Goal: Task Accomplishment & Management: Manage account settings

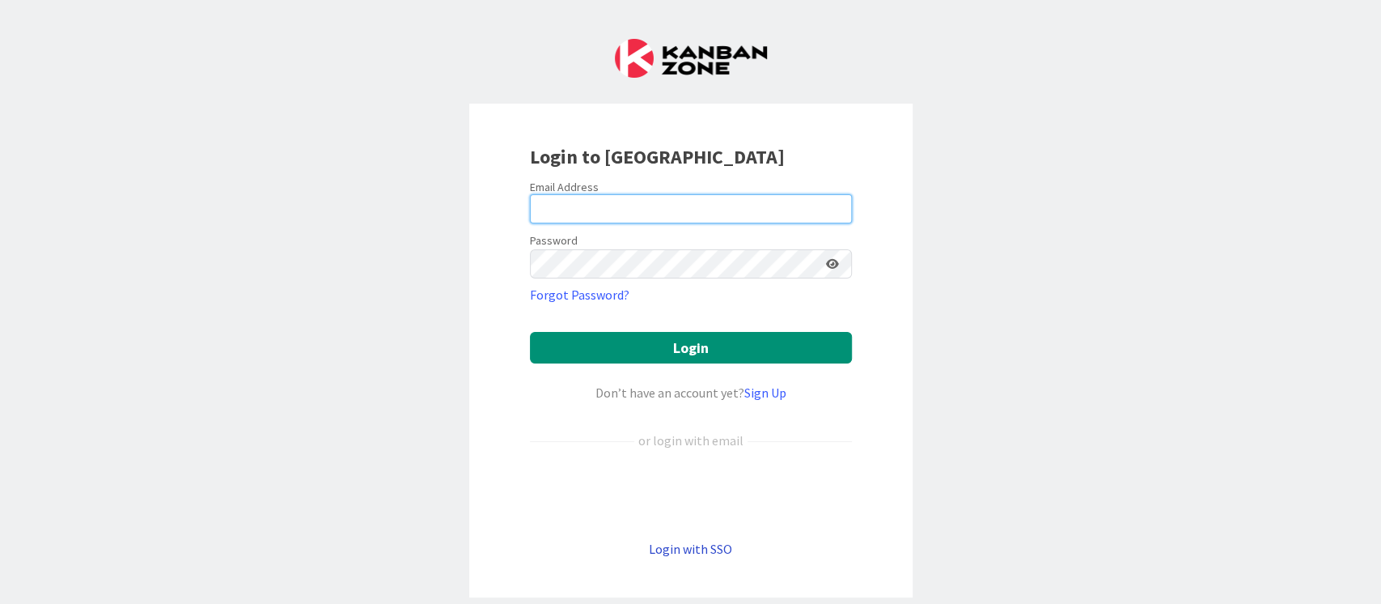
type input "ganesh"
click at [689, 545] on link "Login with SSO" at bounding box center [690, 548] width 83 height 16
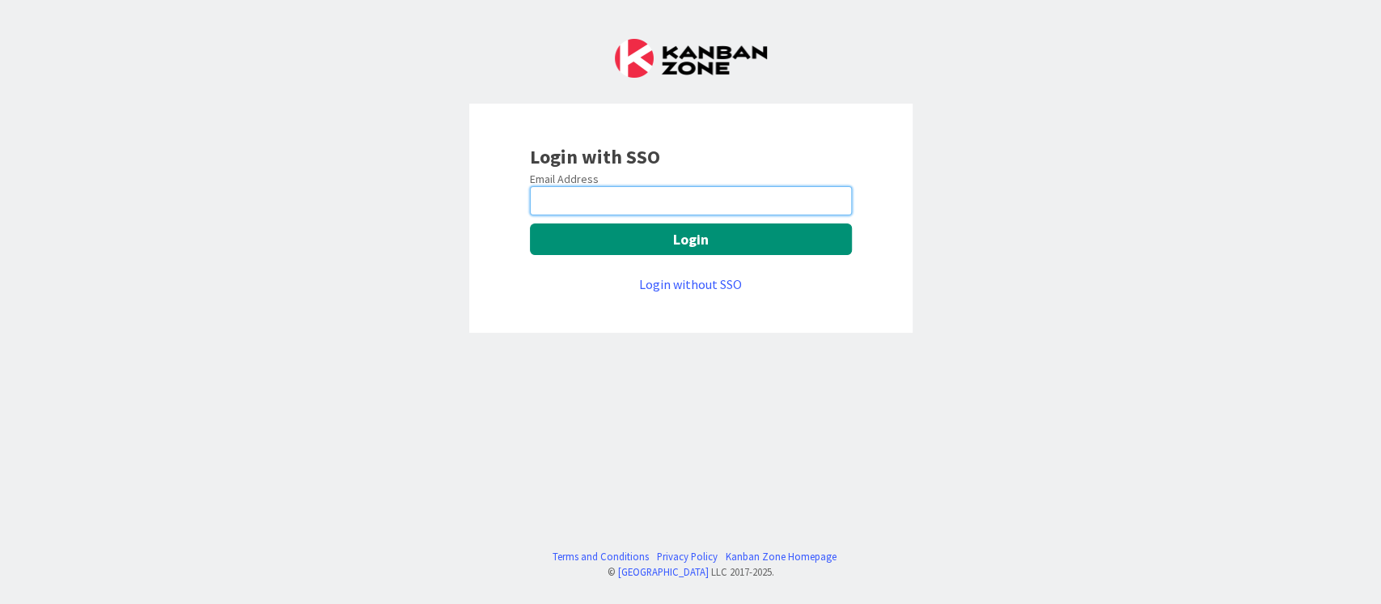
click at [596, 196] on input "email" at bounding box center [691, 200] width 322 height 29
type input "[PERSON_NAME][EMAIL_ADDRESS][PERSON_NAME][DOMAIN_NAME]"
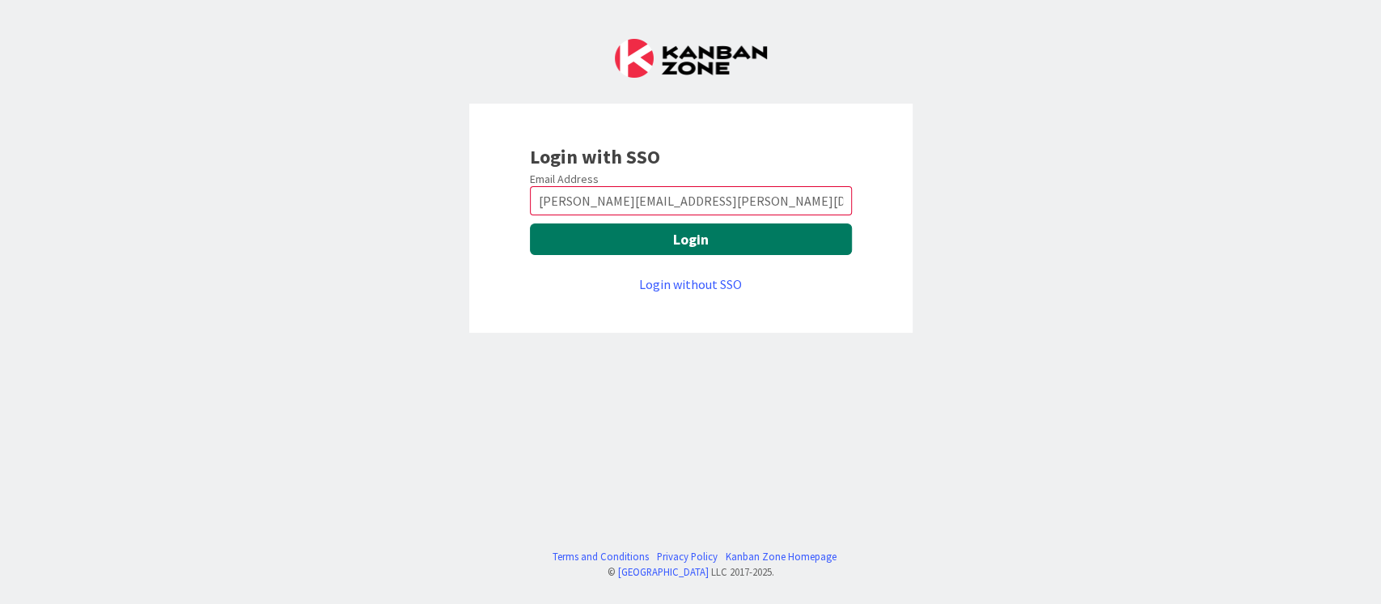
click at [719, 238] on button "Login" at bounding box center [691, 239] width 322 height 32
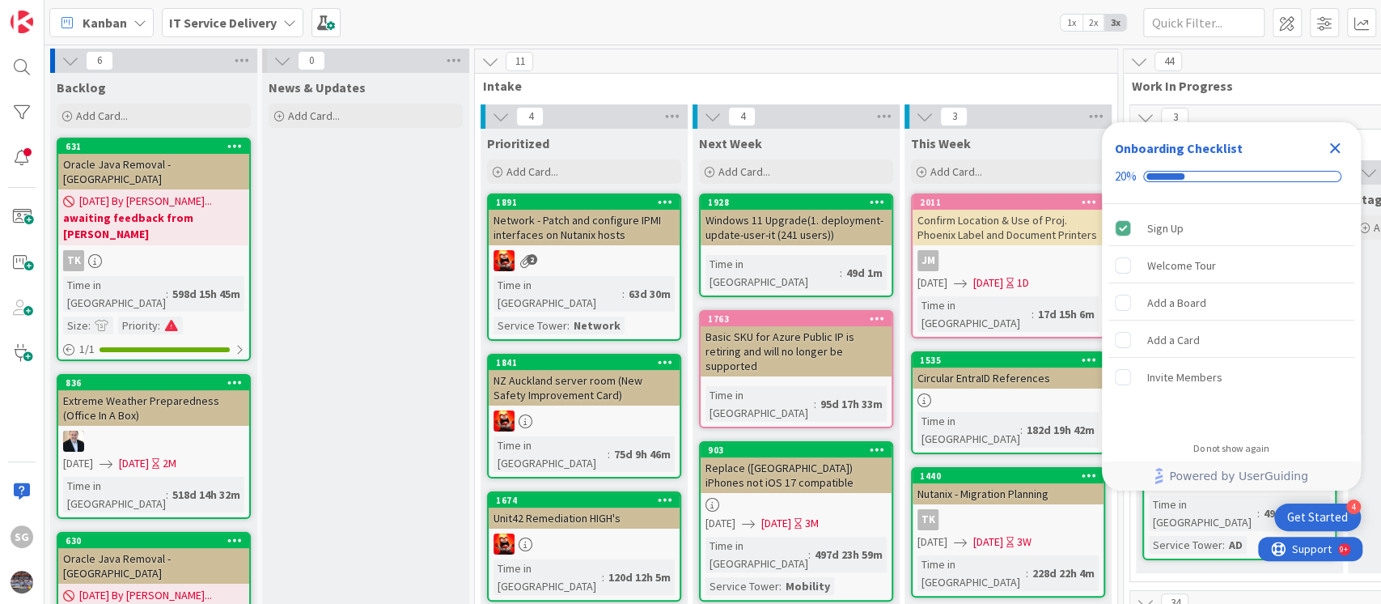
click at [1337, 147] on icon "Close Checklist" at bounding box center [1334, 147] width 19 height 19
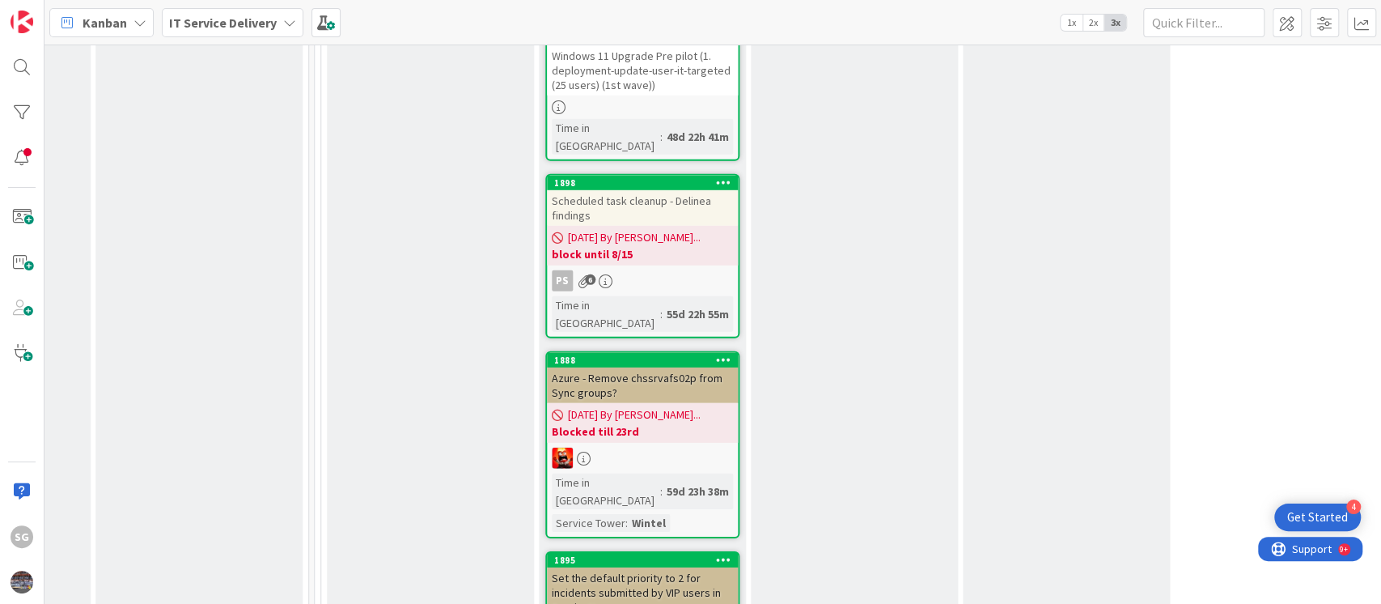
scroll to position [3128, 809]
